Goal: Entertainment & Leisure: Consume media (video, audio)

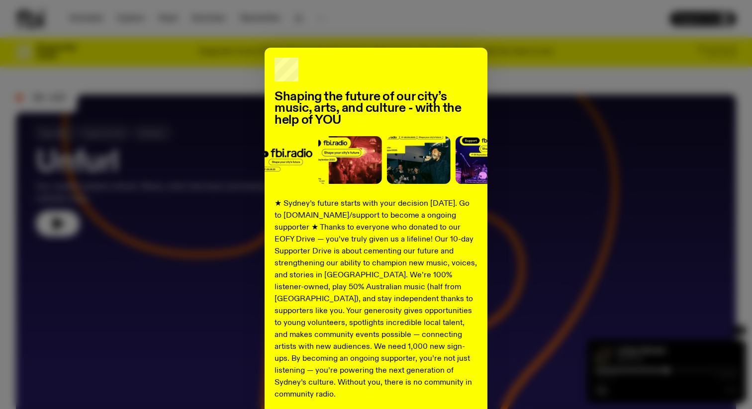
scroll to position [83, 0]
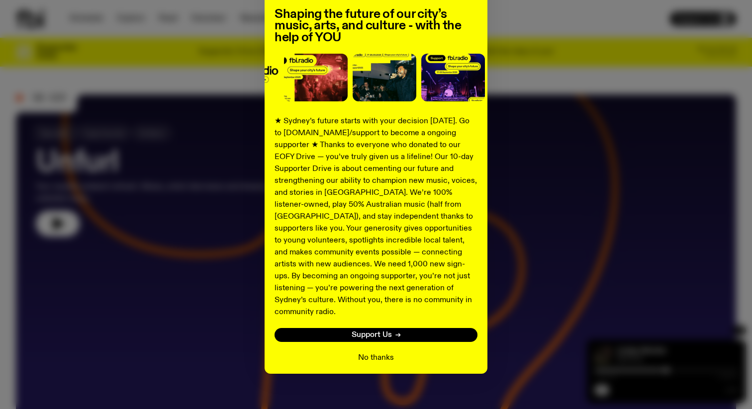
click at [373, 352] on button "No thanks" at bounding box center [376, 358] width 36 height 12
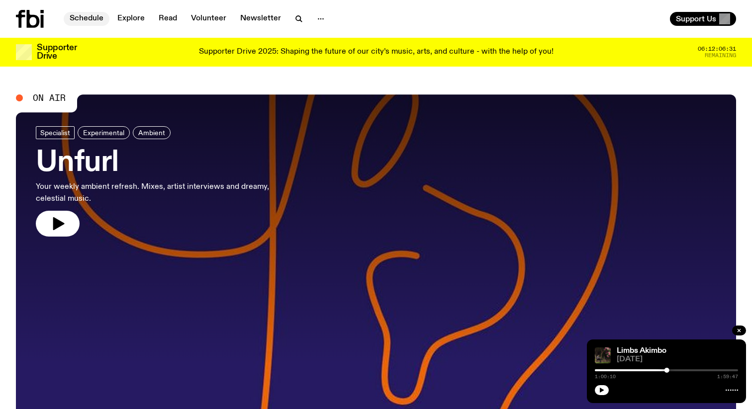
click at [90, 22] on link "Schedule" at bounding box center [87, 19] width 46 height 14
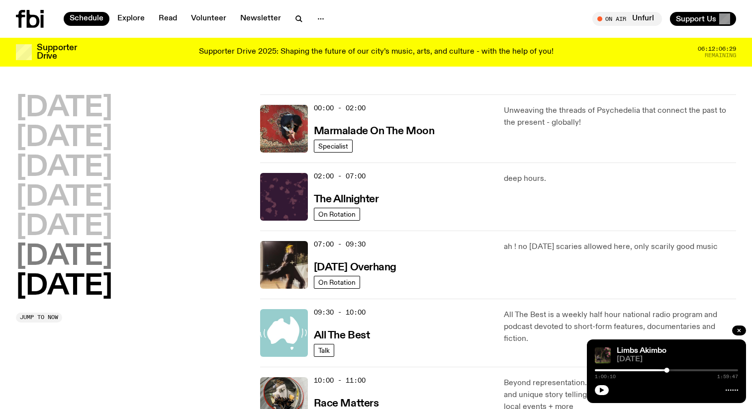
click at [107, 250] on h2 "[DATE]" at bounding box center [64, 257] width 97 height 28
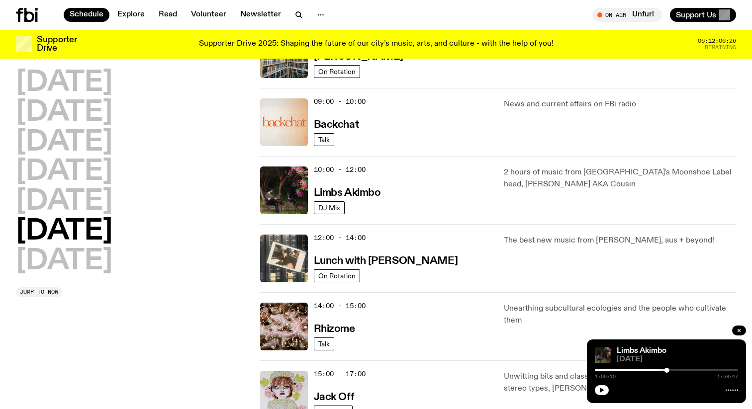
scroll to position [203, 0]
click at [342, 193] on h3 "Limbs Akimbo" at bounding box center [347, 193] width 67 height 10
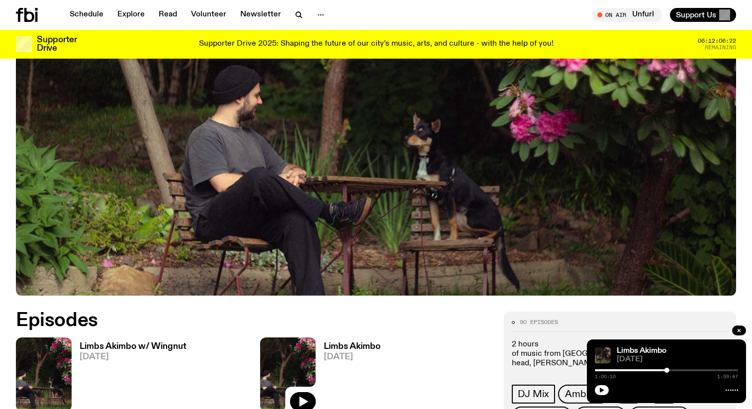
scroll to position [360, 0]
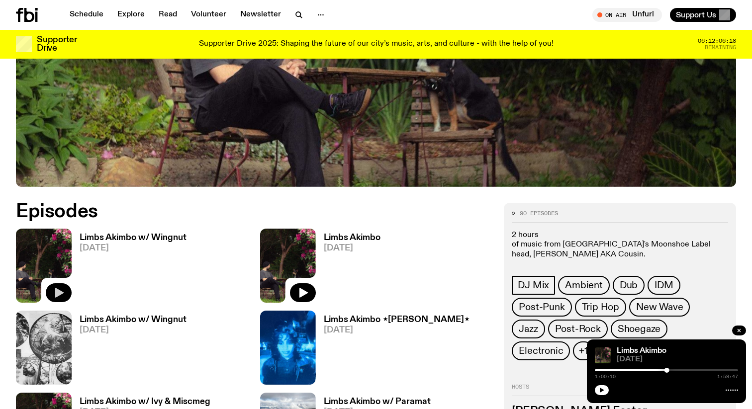
click at [61, 293] on icon "button" at bounding box center [59, 293] width 8 height 10
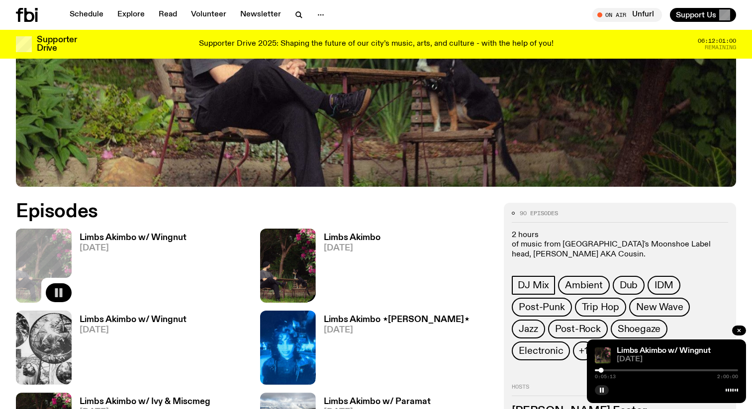
click at [306, 281] on div at bounding box center [288, 266] width 56 height 74
click at [304, 295] on icon "button" at bounding box center [303, 293] width 8 height 10
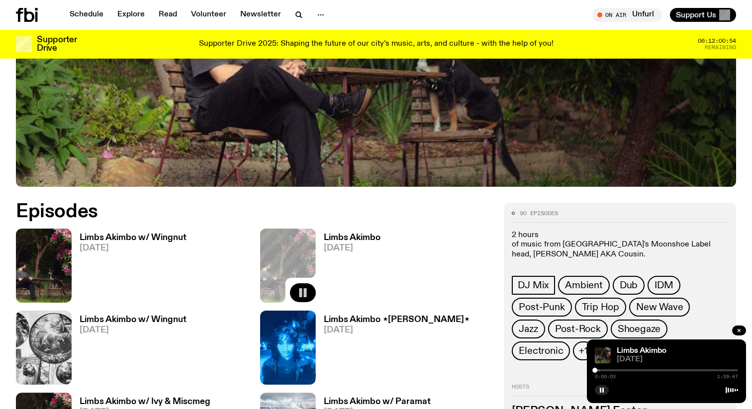
click at [599, 370] on div at bounding box center [528, 371] width 143 height 2
click at [637, 370] on div at bounding box center [666, 371] width 143 height 2
click at [599, 392] on icon "button" at bounding box center [602, 391] width 6 height 6
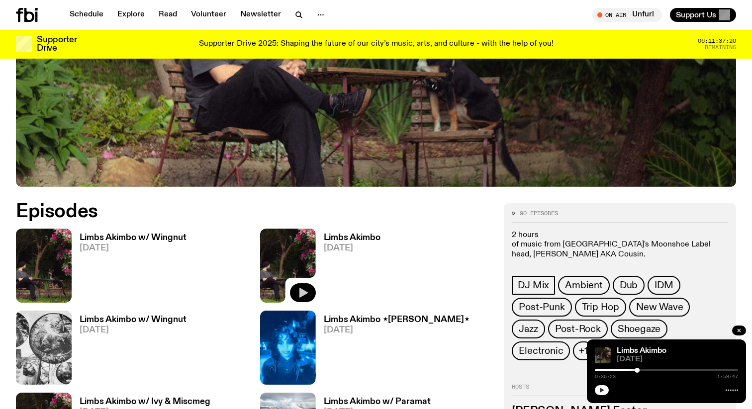
click at [599, 392] on icon "button" at bounding box center [602, 391] width 6 height 6
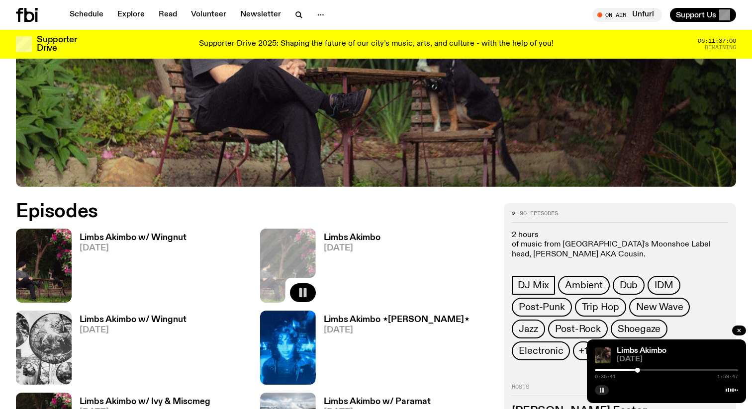
click at [598, 386] on button "button" at bounding box center [602, 391] width 14 height 10
